Goal: Transaction & Acquisition: Obtain resource

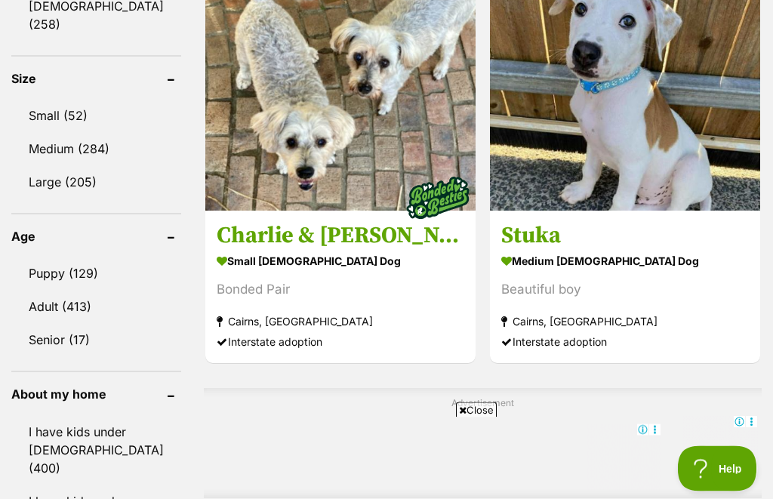
scroll to position [1472, 0]
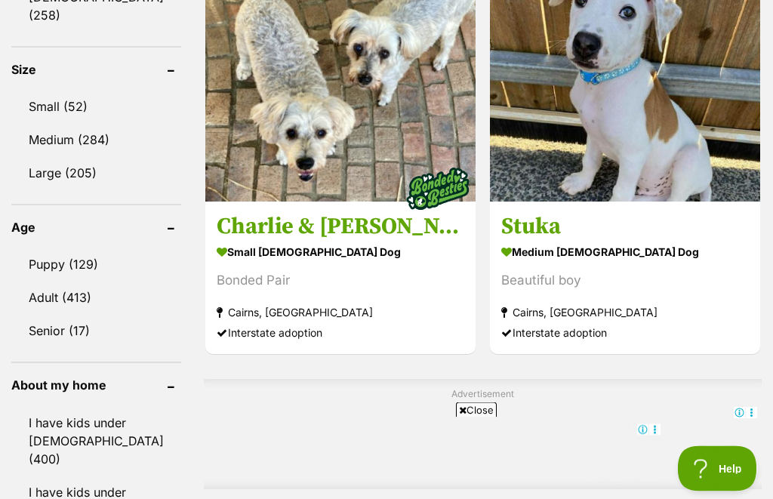
click at [63, 315] on link "Senior (17)" at bounding box center [96, 331] width 170 height 32
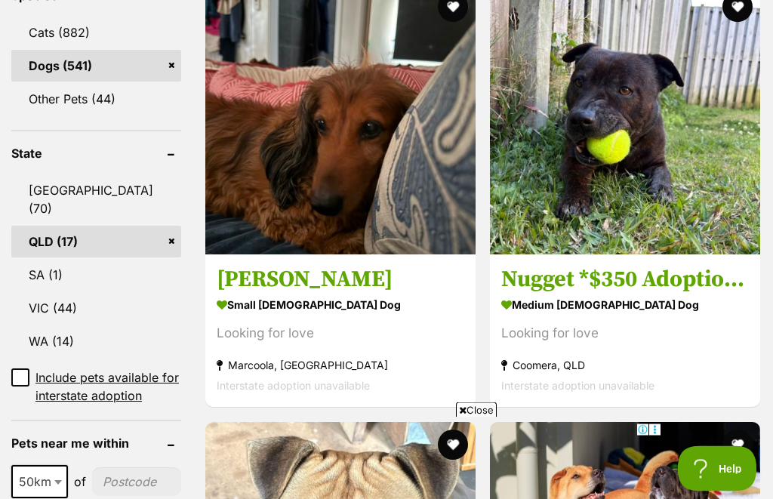
scroll to position [711, 0]
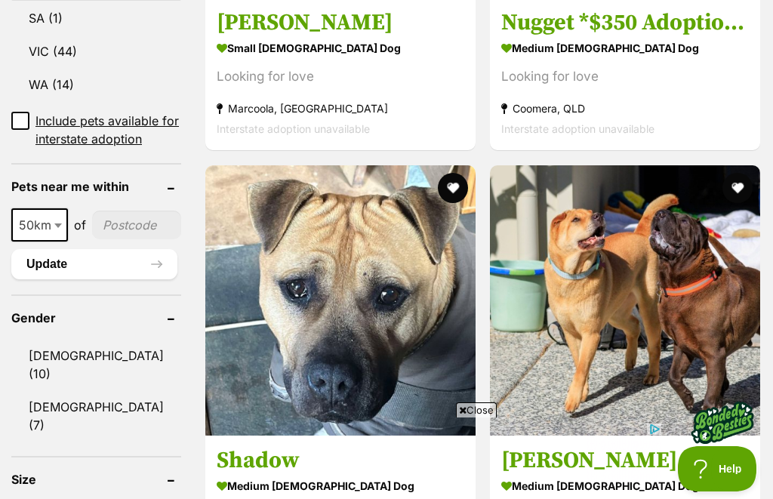
scroll to position [0, 0]
click at [469, 417] on span "Close" at bounding box center [476, 409] width 41 height 15
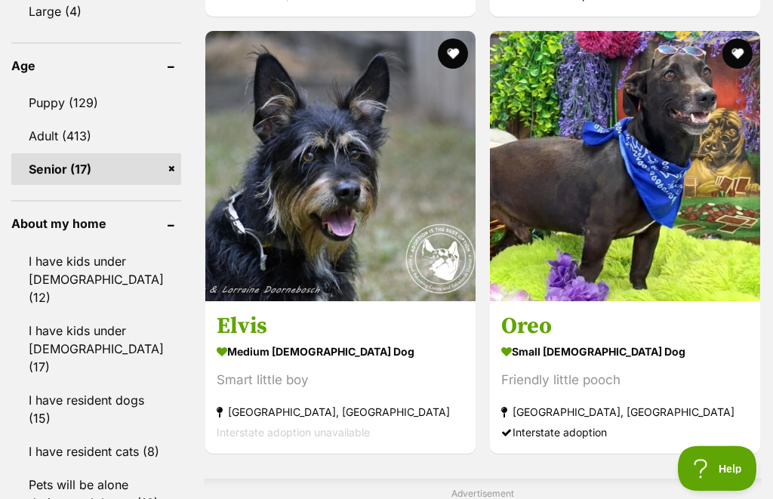
scroll to position [1539, 0]
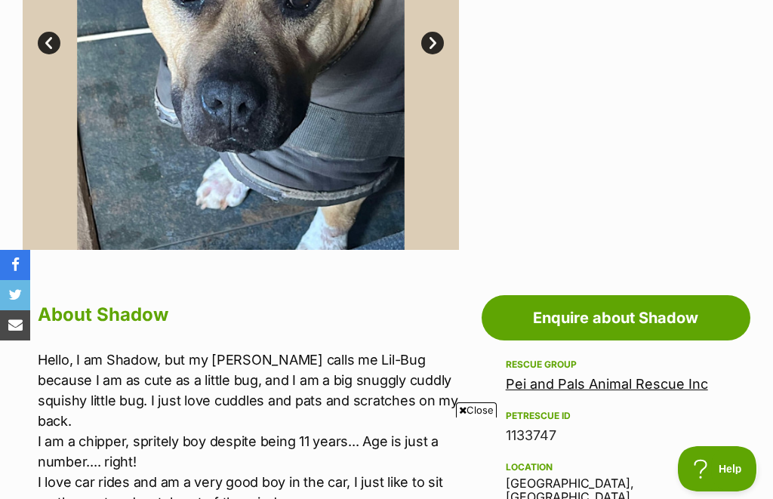
scroll to position [478, 0]
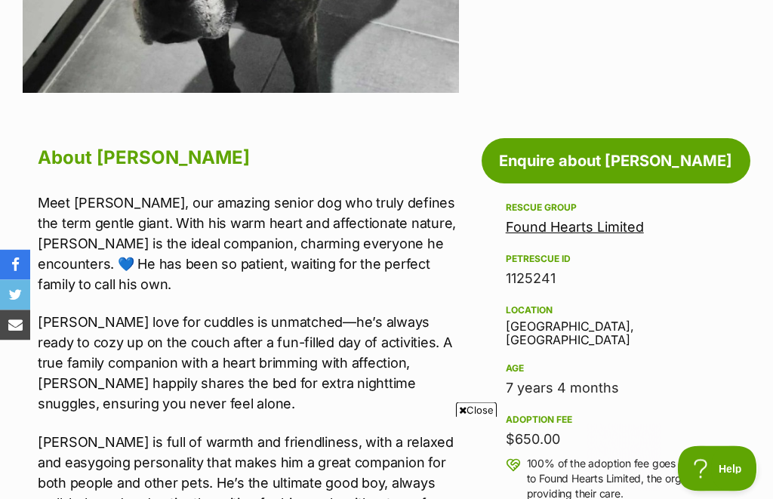
scroll to position [657, 0]
click at [571, 224] on link "Found Hearts Limited" at bounding box center [575, 227] width 138 height 16
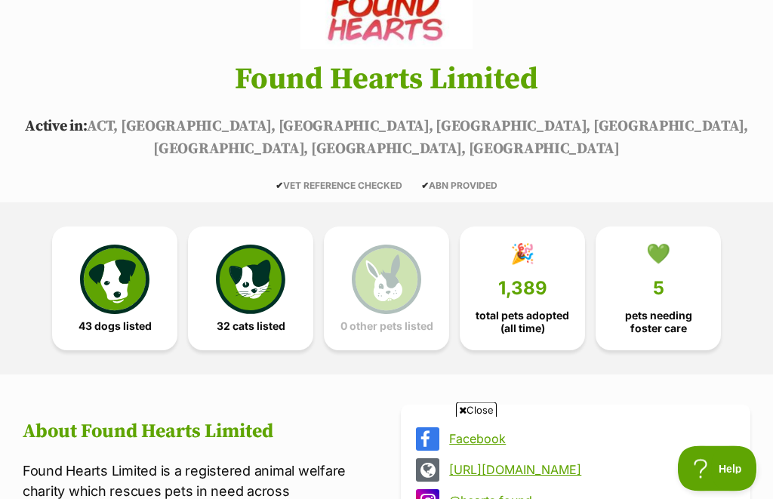
scroll to position [217, 0]
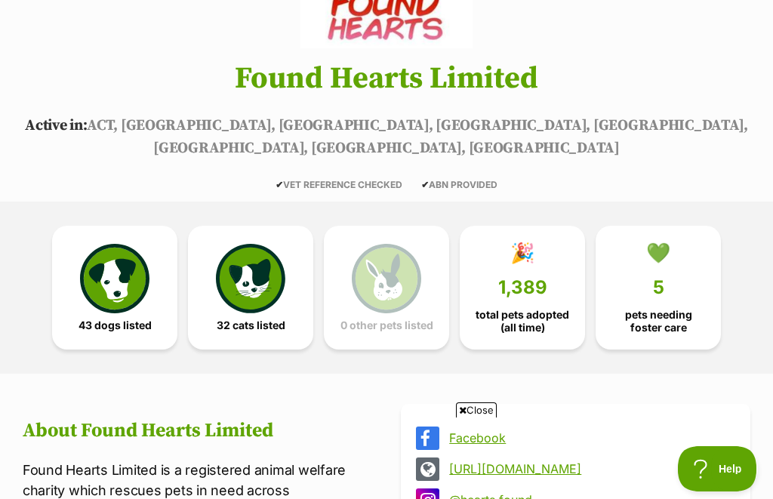
click at [121, 260] on img at bounding box center [114, 278] width 69 height 69
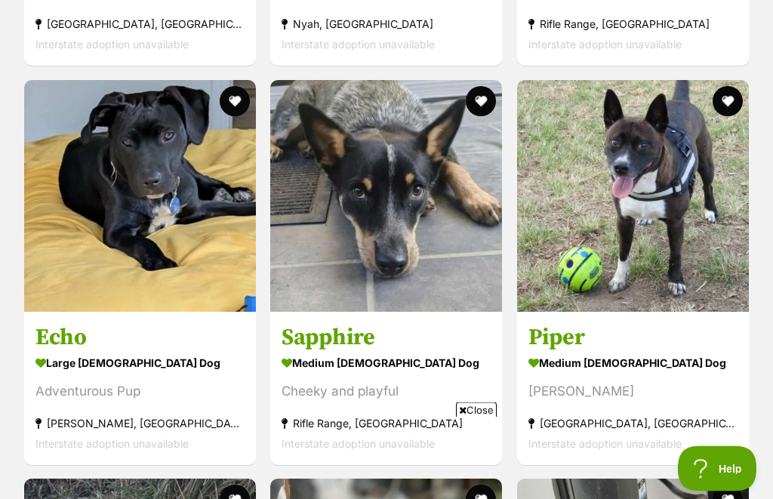
scroll to position [2998, 0]
click at [577, 351] on div "medium female Dog" at bounding box center [632, 362] width 209 height 22
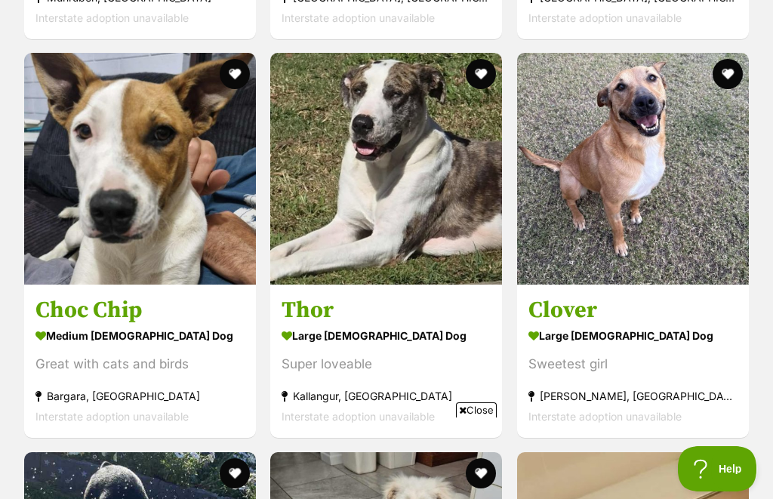
scroll to position [0, 0]
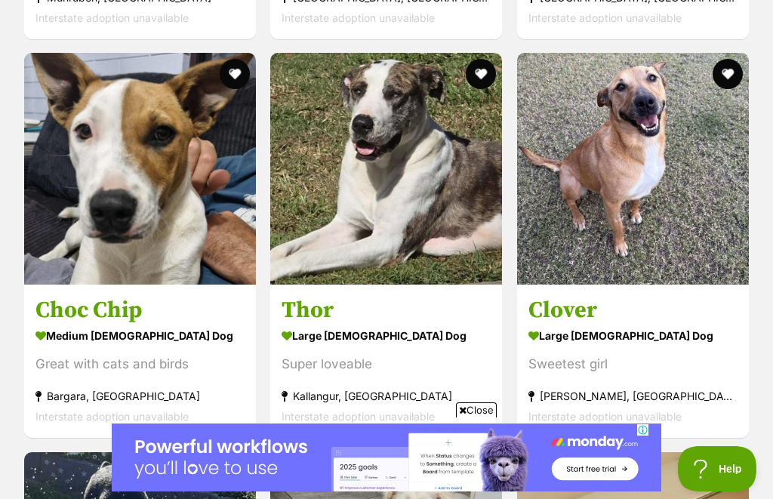
click at [394, 162] on img at bounding box center [386, 169] width 232 height 232
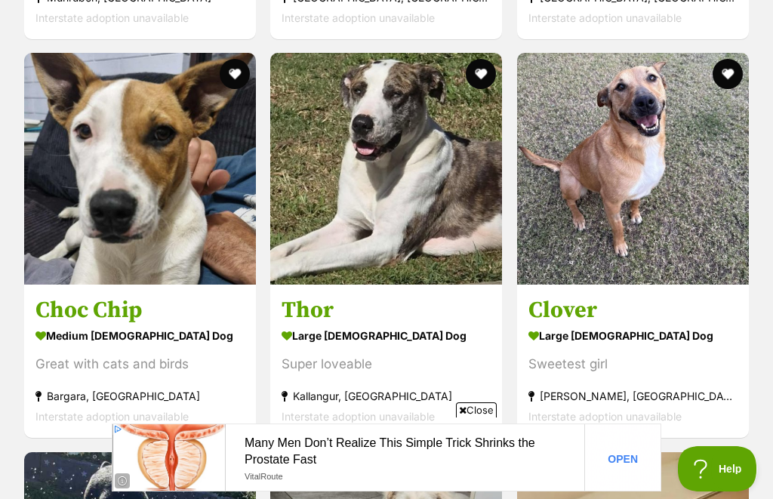
click at [589, 324] on div "large female Dog" at bounding box center [632, 335] width 209 height 22
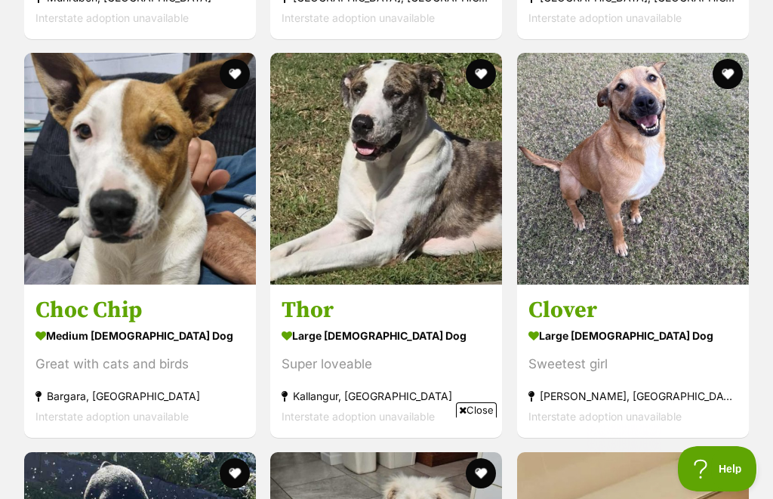
click at [401, 160] on img at bounding box center [386, 169] width 232 height 232
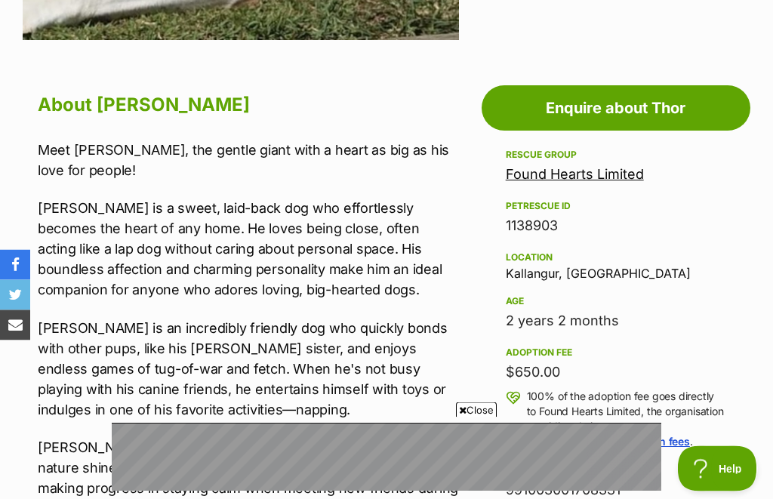
scroll to position [711, 0]
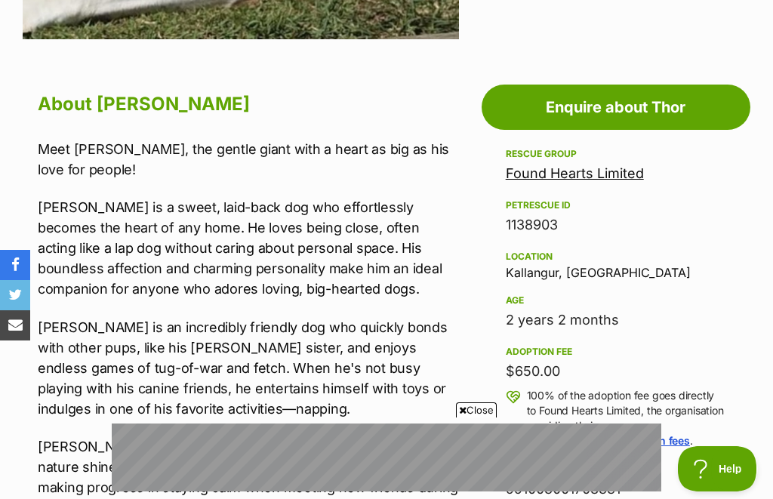
click at [547, 268] on div "Location Kallangur, QLD" at bounding box center [616, 264] width 220 height 32
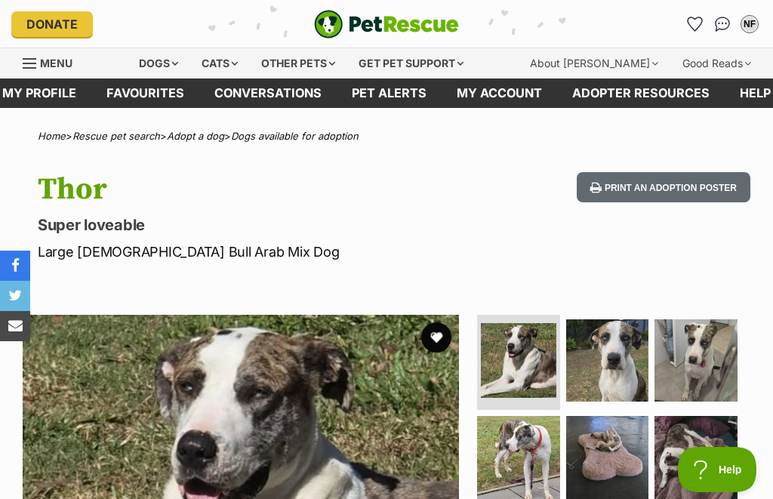
scroll to position [0, 0]
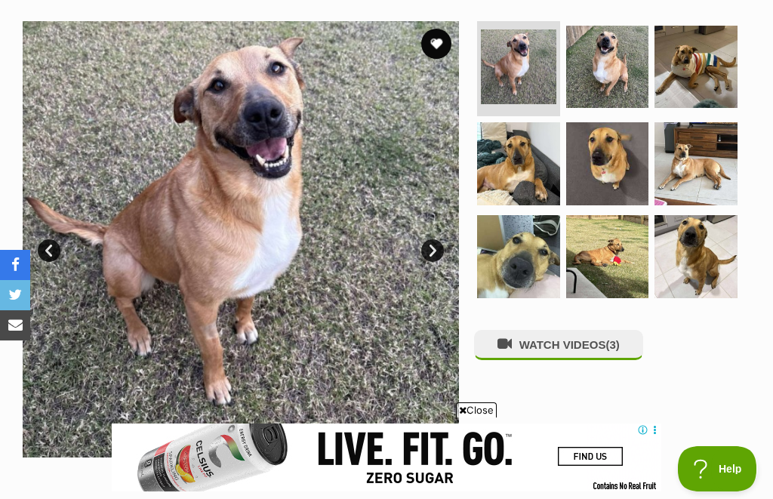
scroll to position [309, 0]
